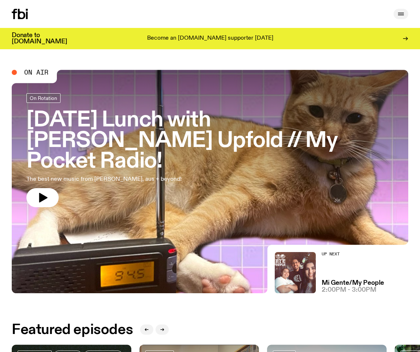
click at [402, 17] on icon "button" at bounding box center [401, 14] width 9 height 9
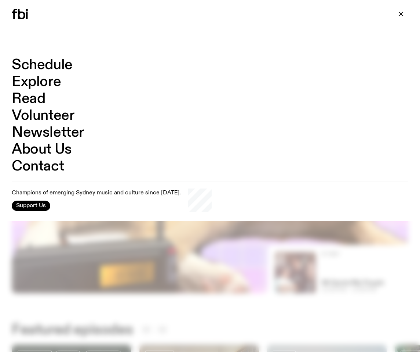
click at [41, 167] on link "Contact" at bounding box center [38, 166] width 52 height 14
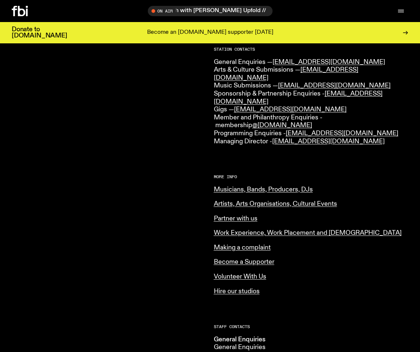
scroll to position [195, 0]
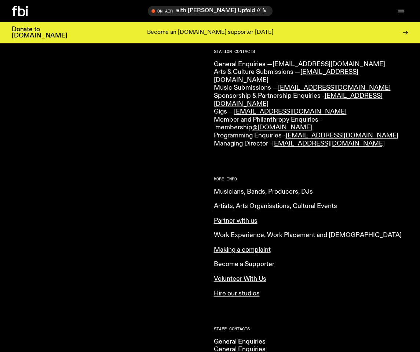
click at [237, 188] on link "Musicians, Bands, Producers, DJs" at bounding box center [263, 191] width 99 height 7
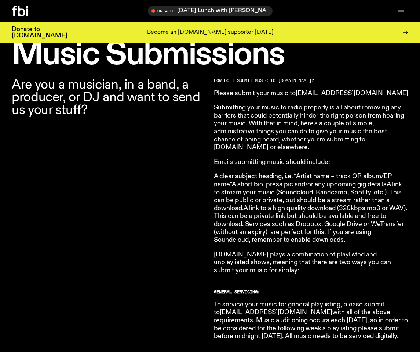
scroll to position [224, 0]
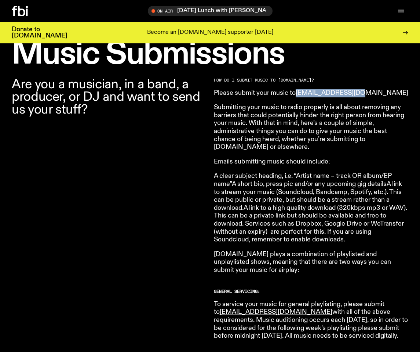
drag, startPoint x: 361, startPoint y: 93, endPoint x: 297, endPoint y: 90, distance: 63.2
click at [297, 91] on p "Please submit your music to [EMAIL_ADDRESS][DOMAIN_NAME]" at bounding box center [311, 93] width 195 height 8
copy link "[EMAIL_ADDRESS][DOMAIN_NAME]"
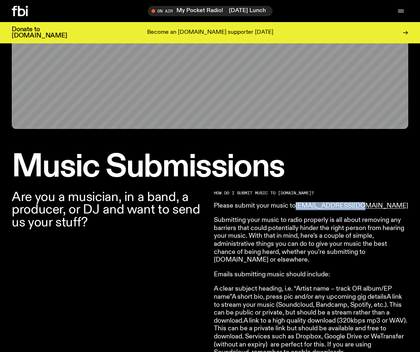
scroll to position [122, 0]
